Goal: Task Accomplishment & Management: Manage account settings

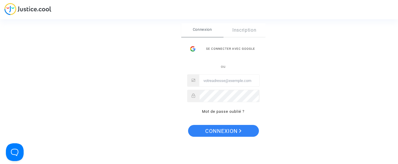
type input "juridique@cozynergy.com"
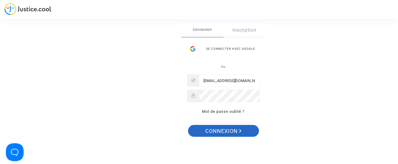
click at [224, 130] on span "Connexion" at bounding box center [223, 131] width 36 height 12
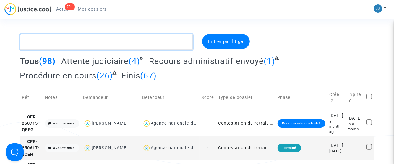
click at [61, 41] on textarea at bounding box center [106, 42] width 173 height 16
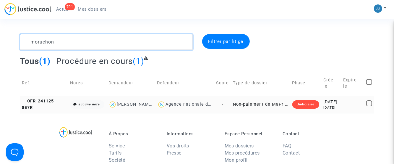
type textarea "moruchon"
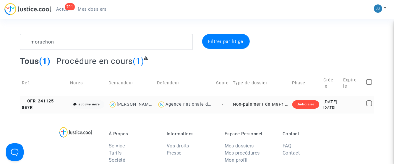
click at [256, 110] on td "Non-paiement de MaPrimeRenov' par l'ANAH (mandataire)" at bounding box center [260, 104] width 59 height 17
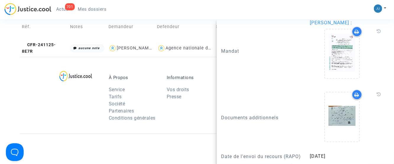
scroll to position [118, 0]
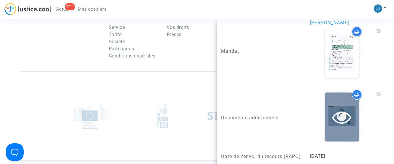
click at [338, 113] on icon at bounding box center [341, 116] width 19 height 19
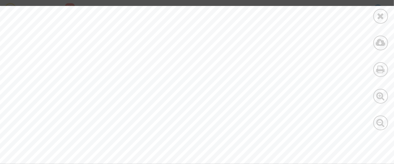
scroll to position [59, 0]
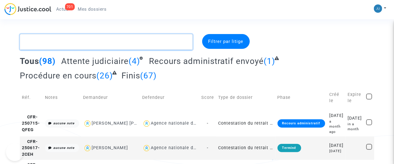
click at [108, 40] on textarea at bounding box center [106, 42] width 173 height 16
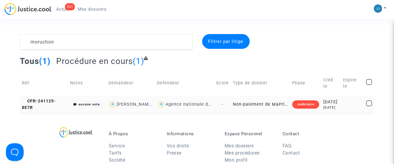
click at [177, 107] on div "Agence nationale de l'habitat" at bounding box center [197, 104] width 65 height 5
type textarea "moruchon @"Agence nationale de l'habitat""
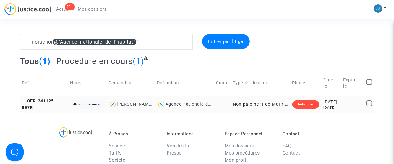
click at [255, 107] on td "Non-paiement de MaPrimeRenov' par l'ANAH (mandataire)" at bounding box center [260, 104] width 59 height 17
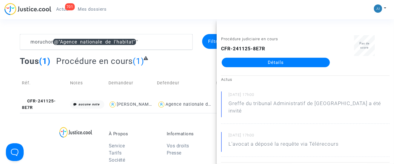
click at [271, 62] on link "Détails" at bounding box center [275, 62] width 108 height 9
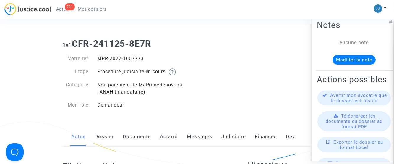
click at [199, 136] on link "Messages" at bounding box center [200, 136] width 26 height 19
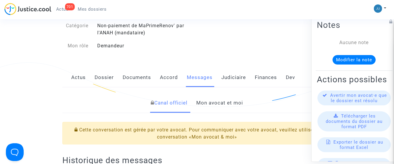
scroll to position [59, 0]
click at [209, 103] on link "Mon avocat et moi" at bounding box center [219, 102] width 47 height 19
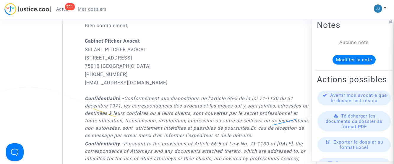
scroll to position [770, 0]
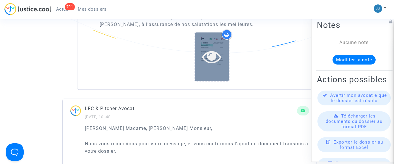
click at [213, 66] on icon at bounding box center [211, 56] width 19 height 19
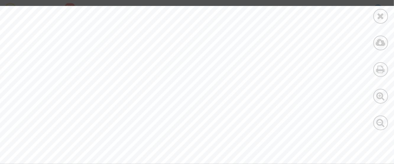
scroll to position [652, 0]
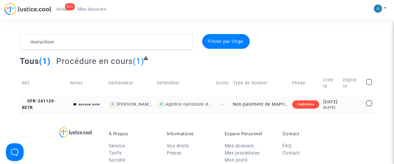
click at [175, 107] on div "Agence nationale de l'habitat" at bounding box center [197, 104] width 65 height 5
type textarea "moruchon @"Agence nationale de l'habitat""
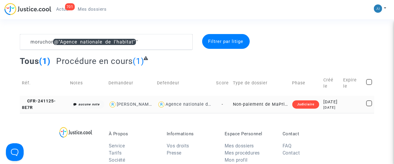
click at [241, 110] on td "Non-paiement de MaPrimeRenov' par l'ANAH (mandataire)" at bounding box center [260, 104] width 59 height 17
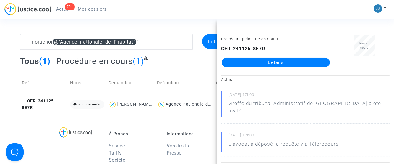
click at [285, 63] on link "Détails" at bounding box center [275, 62] width 108 height 9
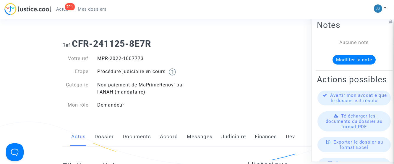
click at [134, 132] on link "Documents" at bounding box center [137, 136] width 28 height 19
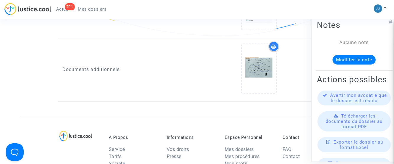
scroll to position [797, 0]
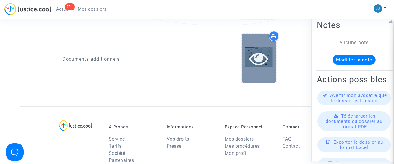
click at [260, 49] on icon at bounding box center [258, 58] width 19 height 19
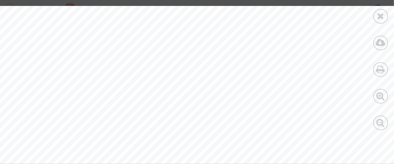
scroll to position [532, 0]
click at [381, 17] on icon at bounding box center [380, 16] width 7 height 9
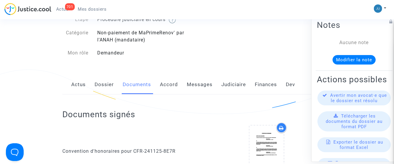
scroll to position [0, 0]
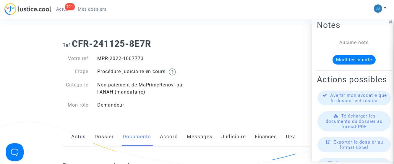
click at [209, 132] on link "Messages" at bounding box center [200, 136] width 26 height 19
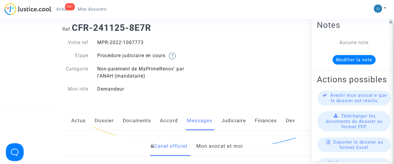
scroll to position [30, 0]
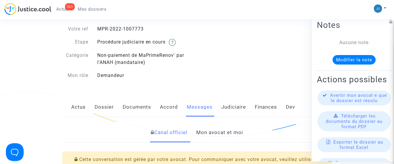
click at [215, 135] on link "Mon avocat et moi" at bounding box center [219, 132] width 47 height 19
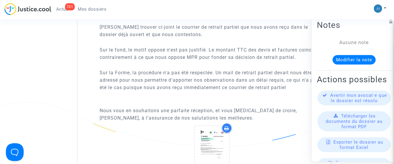
scroll to position [679, 0]
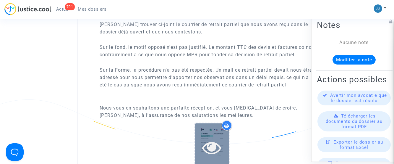
click at [210, 141] on div at bounding box center [212, 147] width 34 height 49
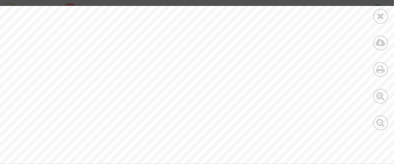
scroll to position [532, 0]
click at [379, 16] on icon at bounding box center [380, 16] width 7 height 9
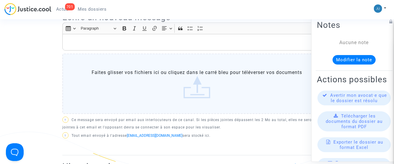
scroll to position [238, 0]
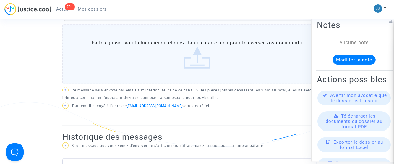
click at [196, 55] on label "Faites glisser vos fichiers ici ou cliquez dans le carré bleu pour téléverser v…" at bounding box center [196, 54] width 269 height 60
click at [0, 0] on input "Faites glisser vos fichiers ici ou cliquez dans le carré bleu pour téléverser v…" at bounding box center [0, 0] width 0 height 0
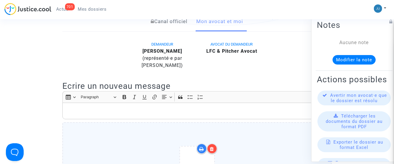
scroll to position [150, 0]
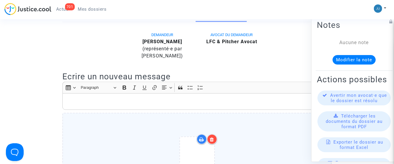
click at [139, 102] on p "Rich Text Editor, main" at bounding box center [197, 101] width 263 height 7
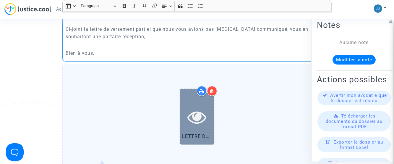
scroll to position [327, 0]
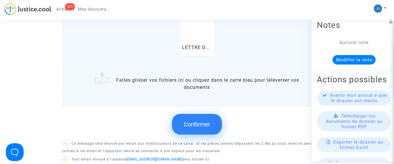
click at [191, 126] on span "Confirmer" at bounding box center [197, 123] width 26 height 7
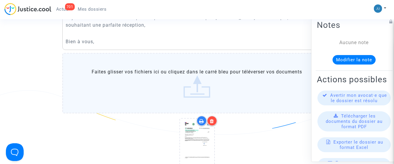
scroll to position [150, 0]
